Goal: Browse casually: Explore the website without a specific task or goal

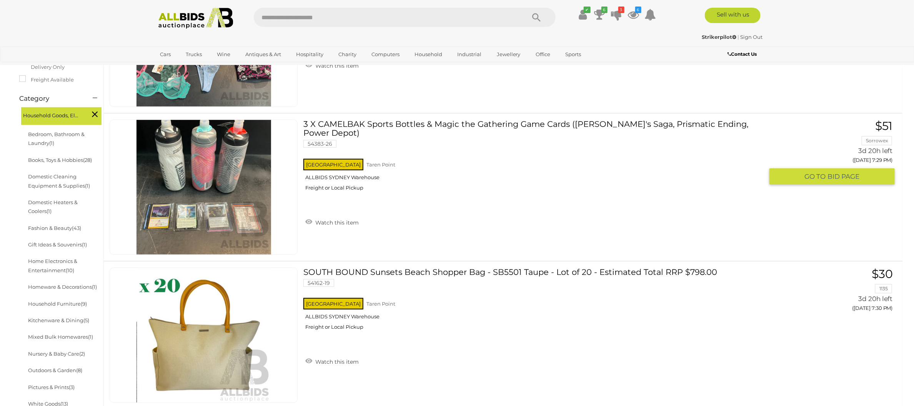
scroll to position [177, 0]
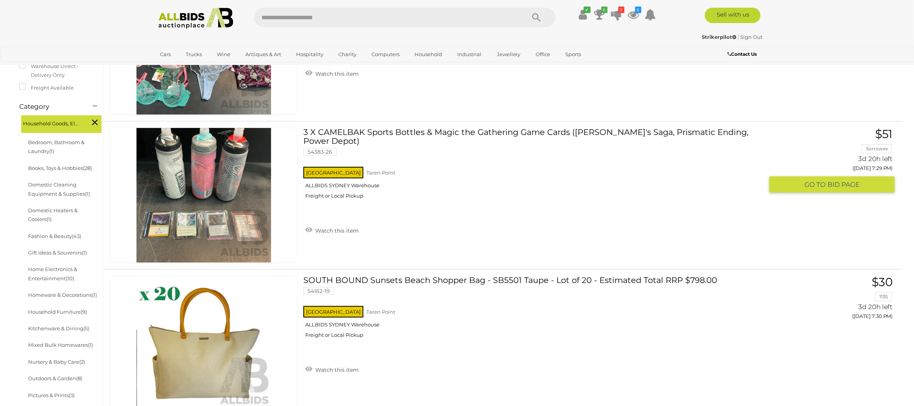
click at [407, 132] on link "3 X CAMELBAK Sports Bottles & Magic the Gathering Game Cards (Urza's Saga, Pris…" at bounding box center [536, 166] width 455 height 77
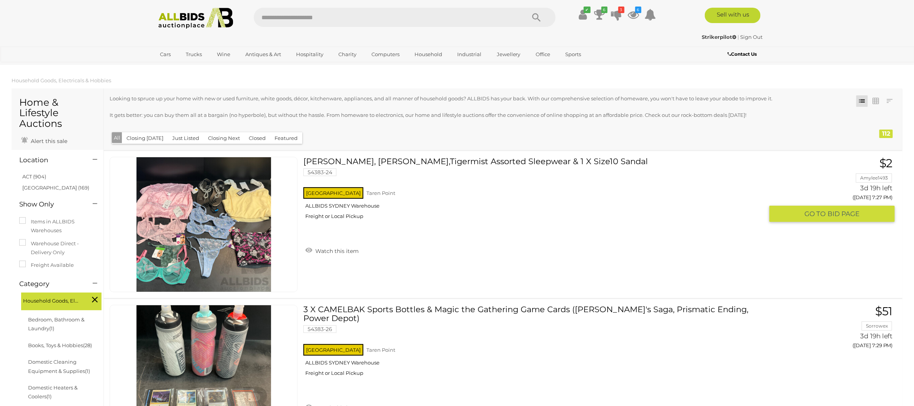
click at [462, 161] on link "[PERSON_NAME], [PERSON_NAME],Tigermist Assorted Sleepwear & 1 X Size10 Sandal 5…" at bounding box center [536, 191] width 455 height 68
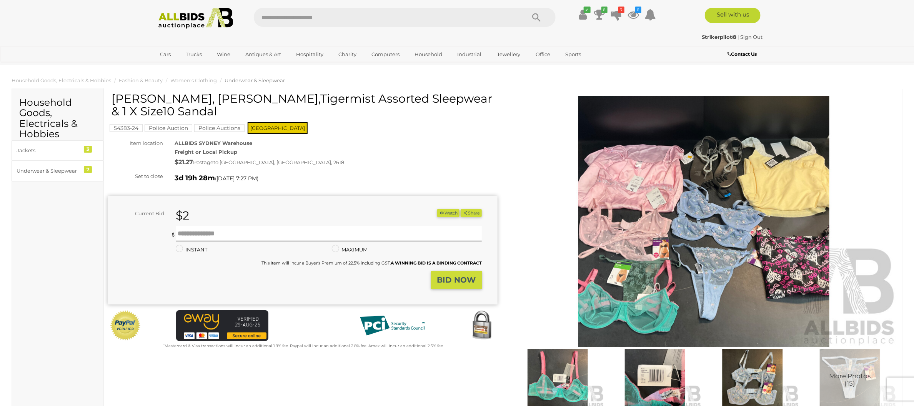
click at [694, 247] on img at bounding box center [704, 221] width 390 height 251
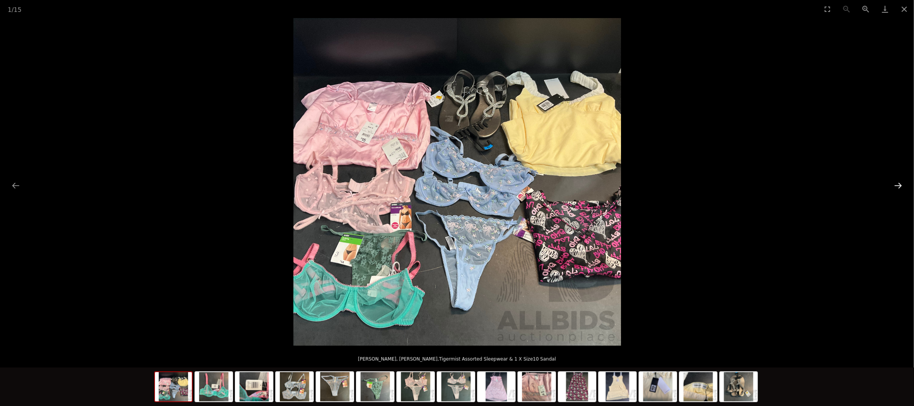
click at [898, 188] on button "Next slide" at bounding box center [898, 185] width 16 height 15
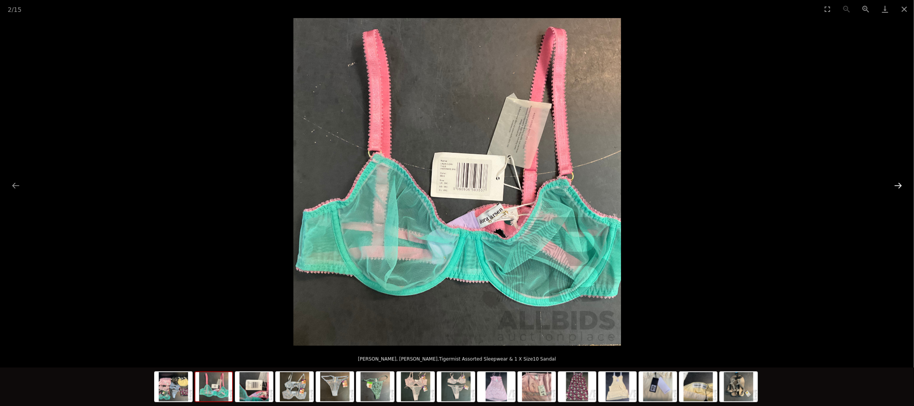
click at [899, 191] on button "Next slide" at bounding box center [898, 185] width 16 height 15
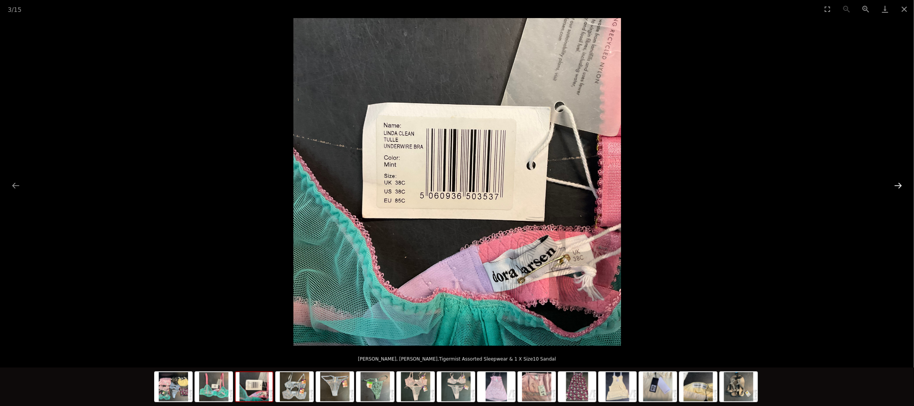
click at [899, 191] on button "Next slide" at bounding box center [898, 185] width 16 height 15
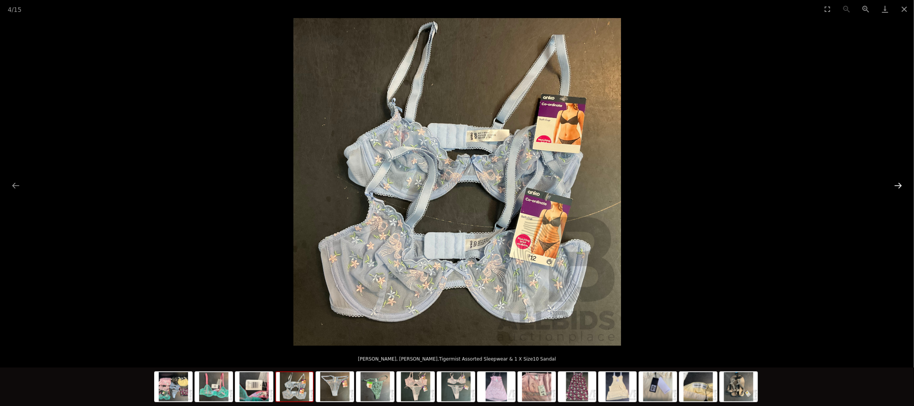
click at [899, 191] on button "Next slide" at bounding box center [898, 185] width 16 height 15
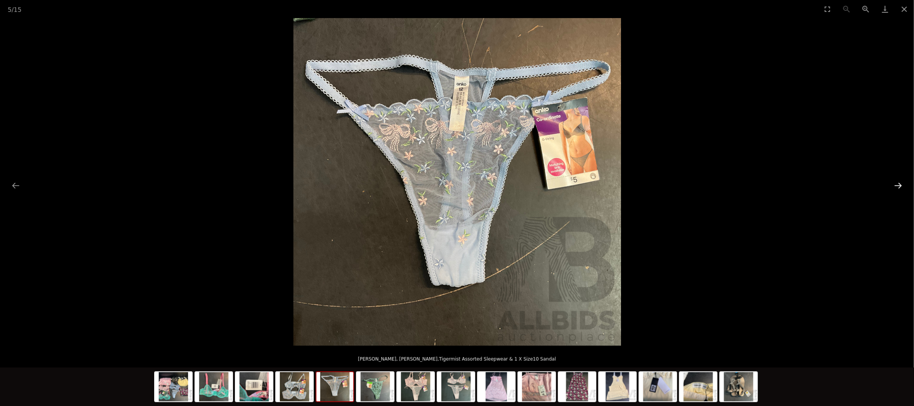
click at [899, 191] on button "Next slide" at bounding box center [898, 185] width 16 height 15
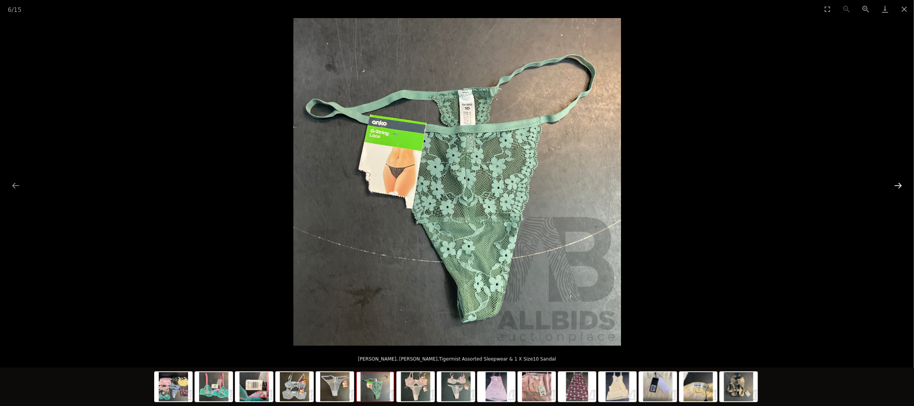
click at [899, 191] on button "Next slide" at bounding box center [898, 185] width 16 height 15
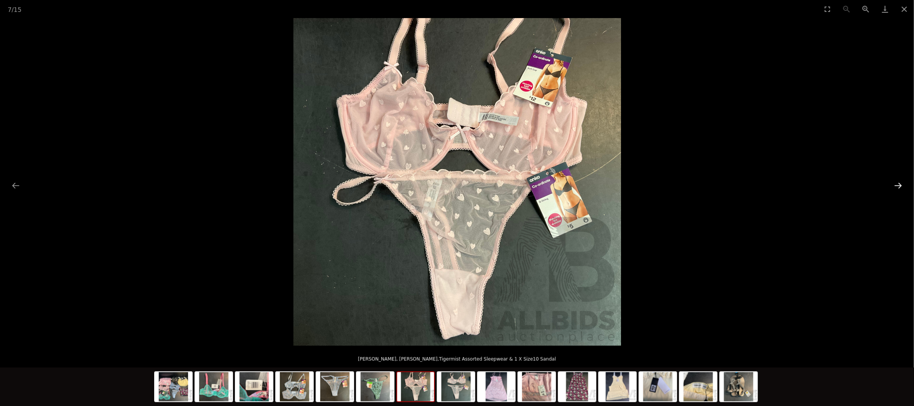
click at [899, 191] on button "Next slide" at bounding box center [898, 185] width 16 height 15
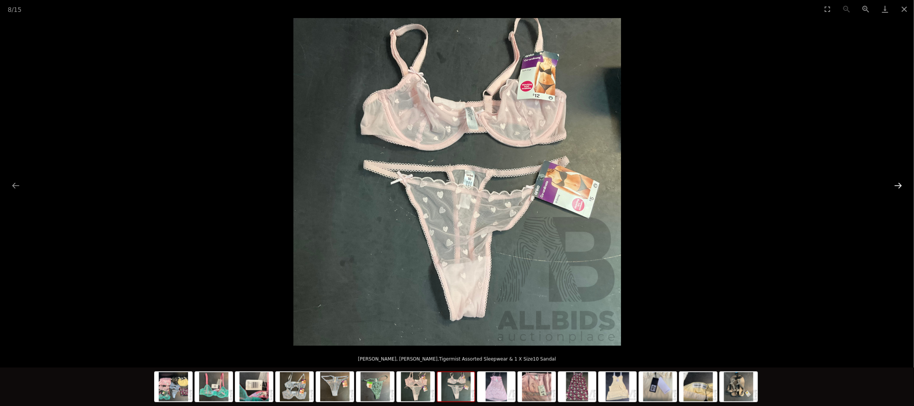
click at [899, 191] on button "Next slide" at bounding box center [898, 185] width 16 height 15
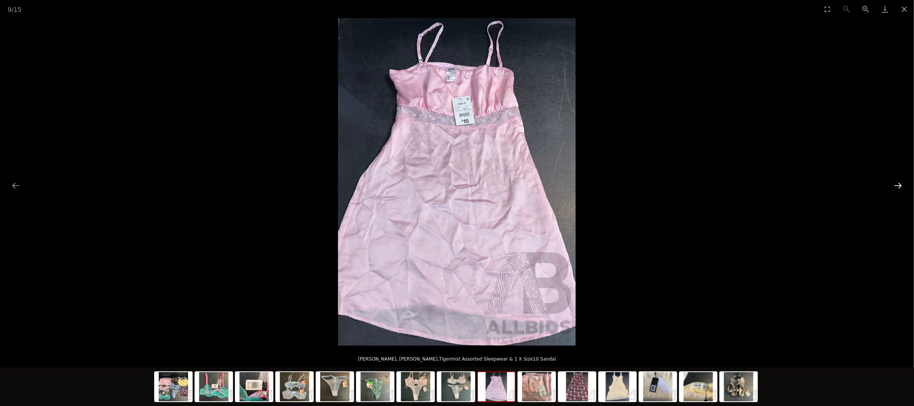
click at [899, 191] on button "Next slide" at bounding box center [898, 185] width 16 height 15
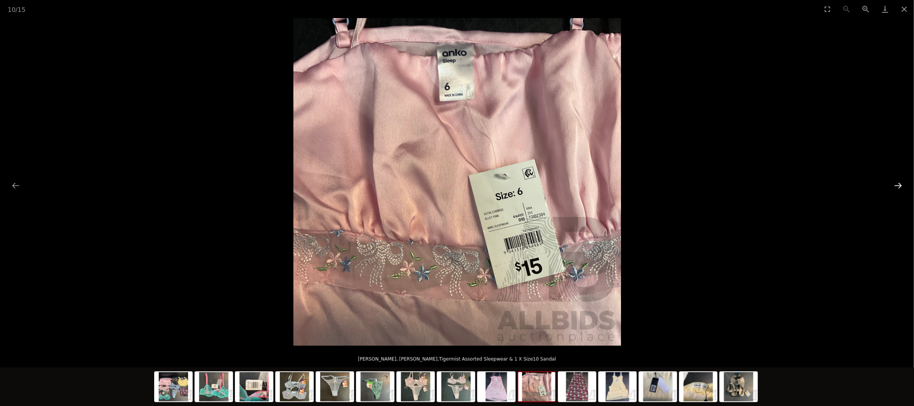
click at [899, 191] on button "Next slide" at bounding box center [898, 185] width 16 height 15
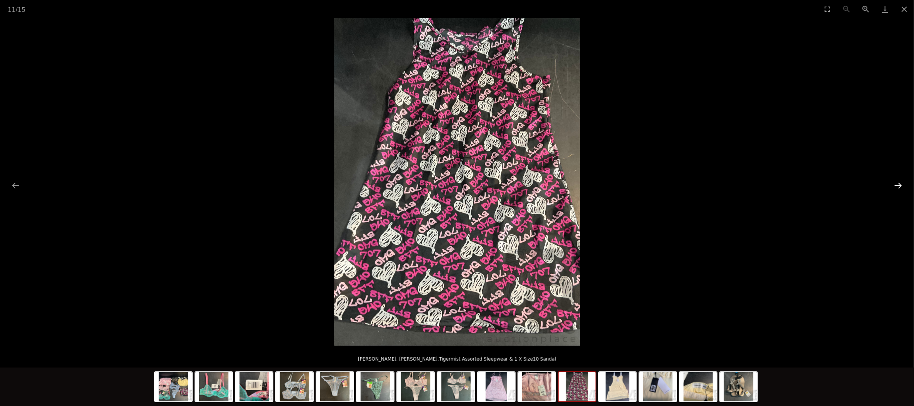
click at [899, 191] on button "Next slide" at bounding box center [898, 185] width 16 height 15
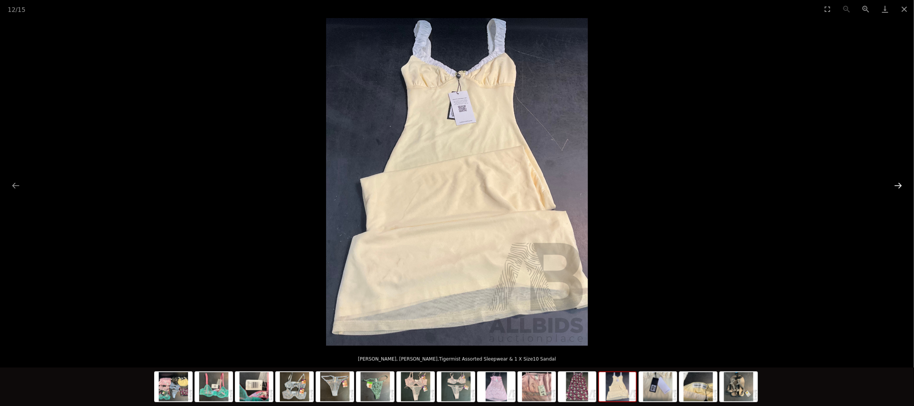
click at [899, 191] on button "Next slide" at bounding box center [898, 185] width 16 height 15
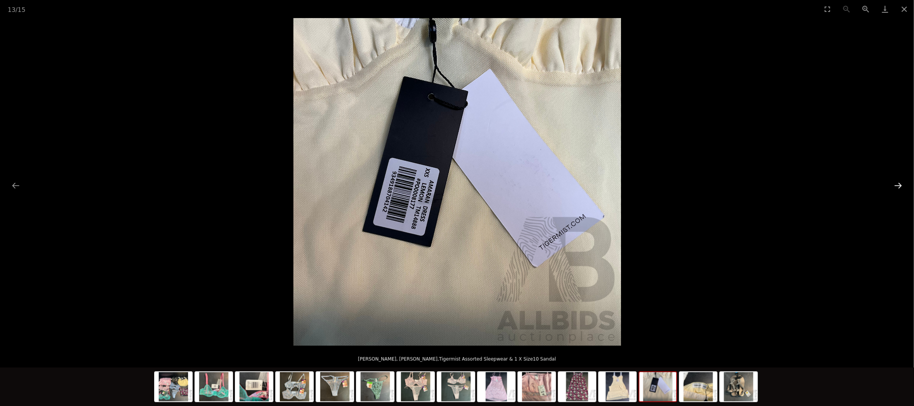
click at [899, 191] on button "Next slide" at bounding box center [898, 185] width 16 height 15
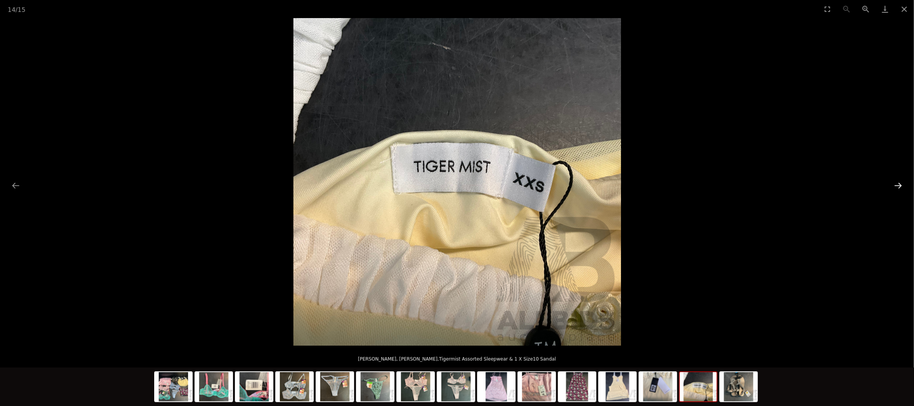
click at [899, 191] on button "Next slide" at bounding box center [898, 185] width 16 height 15
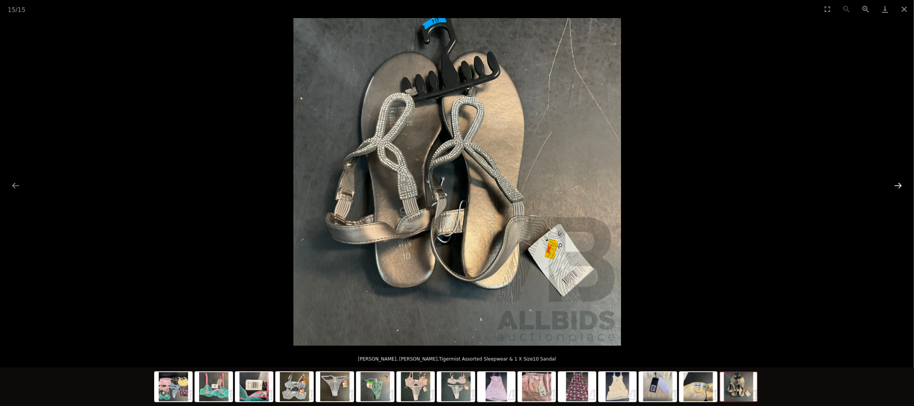
click at [899, 191] on button "Next slide" at bounding box center [898, 185] width 16 height 15
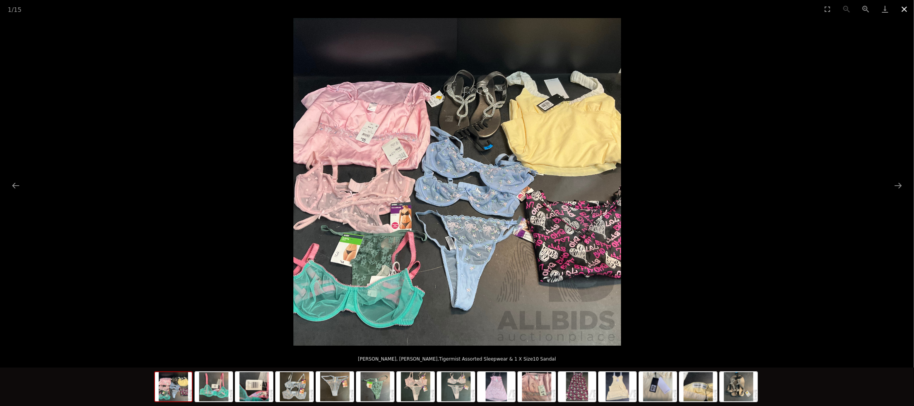
click at [907, 12] on button "Close gallery" at bounding box center [904, 9] width 19 height 18
